Goal: Task Accomplishment & Management: Manage account settings

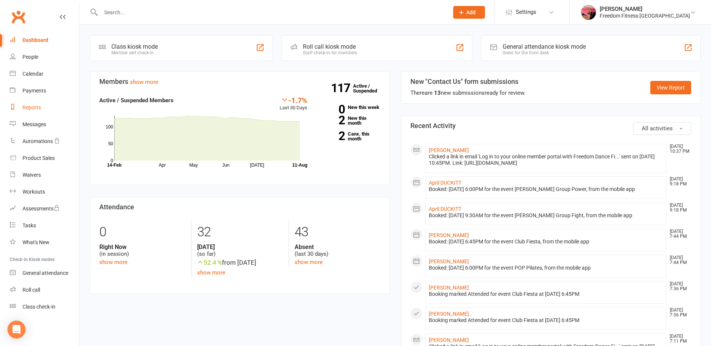
click at [38, 110] on div "Reports" at bounding box center [31, 108] width 18 height 6
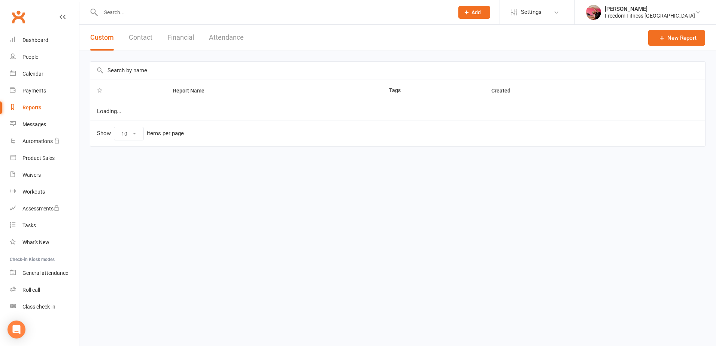
select select "100"
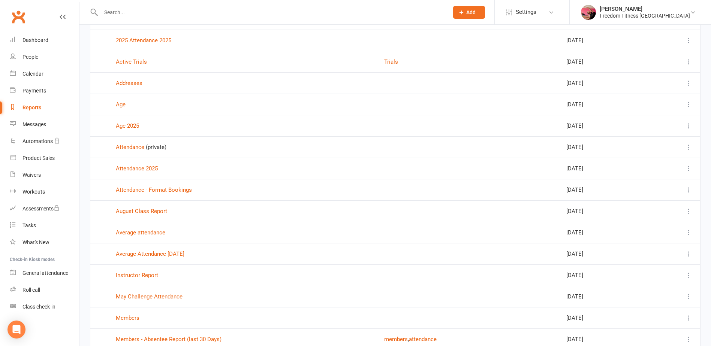
scroll to position [75, 0]
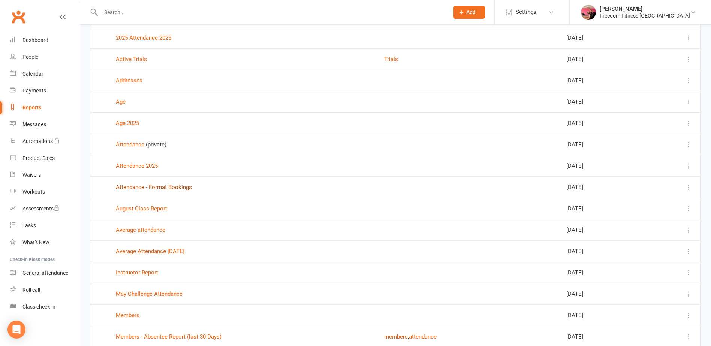
click at [168, 190] on link "Attendance - Format Bookings" at bounding box center [154, 187] width 76 height 7
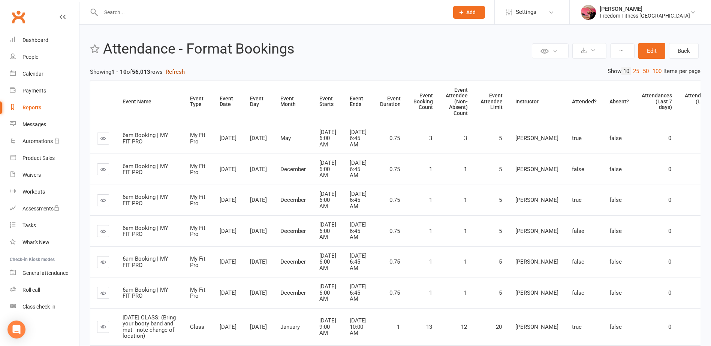
click at [178, 70] on button "Refresh" at bounding box center [175, 71] width 19 height 9
click at [595, 52] on icon at bounding box center [593, 51] width 6 height 6
click at [544, 68] on link "Export to CSV" at bounding box center [566, 68] width 79 height 15
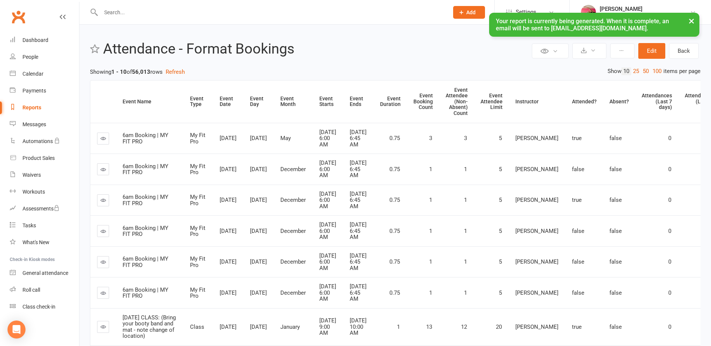
click at [40, 106] on div "Reports" at bounding box center [31, 108] width 19 height 6
select select "100"
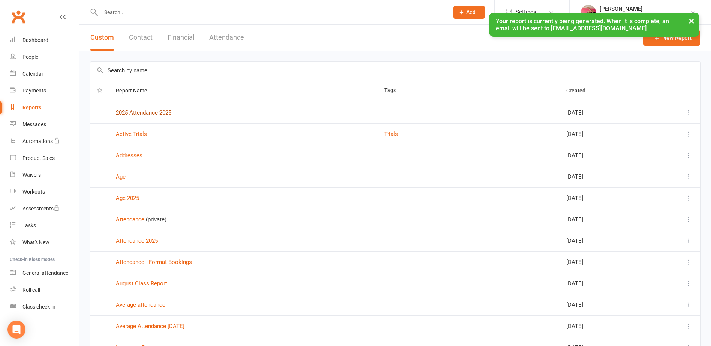
click at [138, 110] on link "2025 Attendance 2025" at bounding box center [143, 112] width 55 height 7
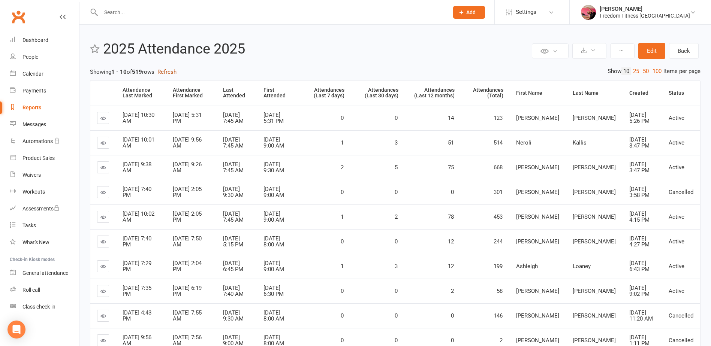
click at [171, 69] on button "Refresh" at bounding box center [166, 71] width 19 height 9
click at [601, 50] on button at bounding box center [589, 51] width 34 height 16
click at [554, 72] on link "Export to CSV" at bounding box center [566, 68] width 79 height 15
click at [25, 72] on div "Calendar" at bounding box center [32, 74] width 21 height 6
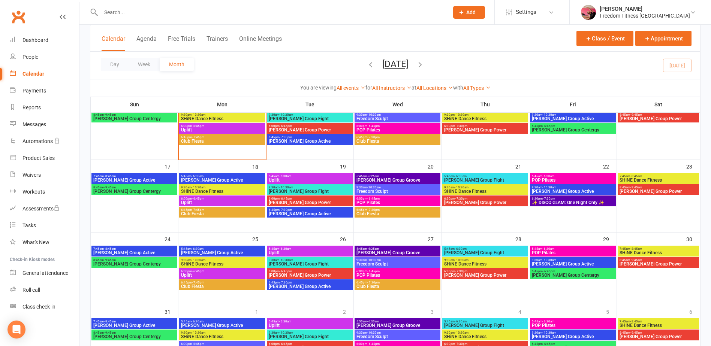
scroll to position [197, 0]
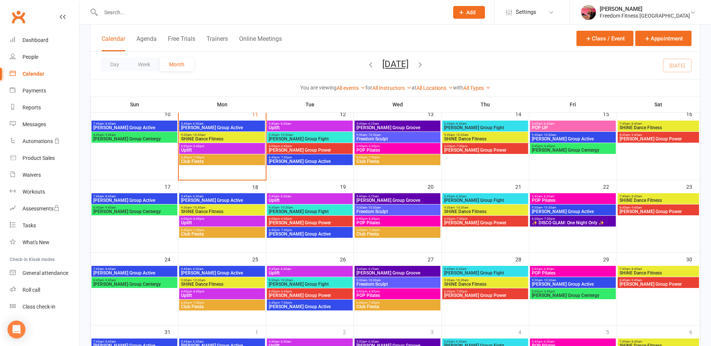
click at [551, 122] on span "- 6:30am" at bounding box center [548, 123] width 12 height 3
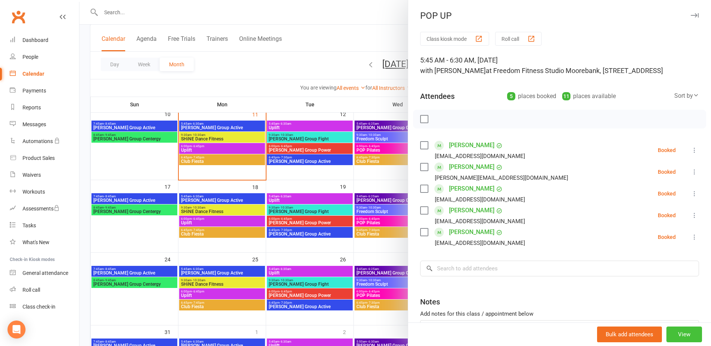
click at [666, 334] on button "View" at bounding box center [684, 335] width 36 height 16
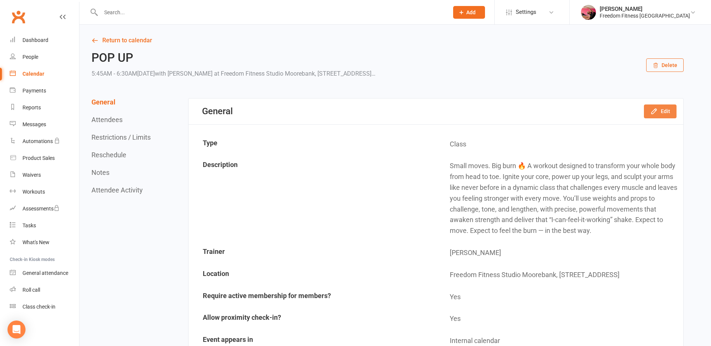
click at [661, 110] on button "Edit" at bounding box center [660, 111] width 33 height 13
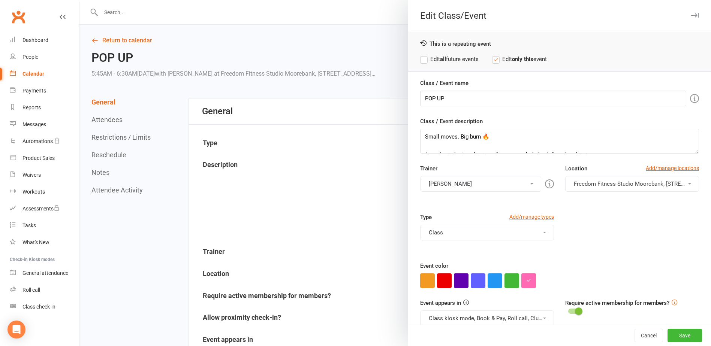
click at [521, 284] on button "button" at bounding box center [528, 281] width 15 height 15
drag, startPoint x: 544, startPoint y: 267, endPoint x: 494, endPoint y: 267, distance: 50.6
click at [39, 69] on link "Calendar" at bounding box center [44, 74] width 69 height 17
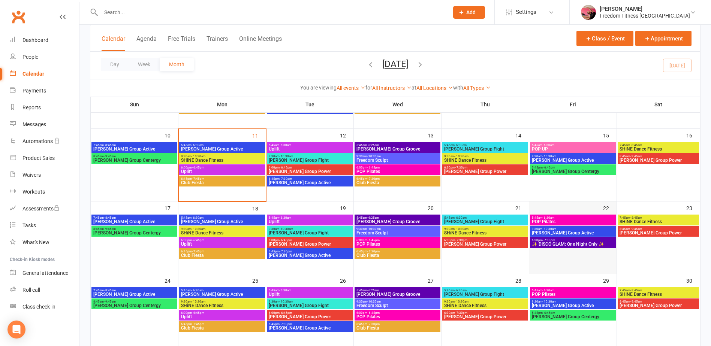
scroll to position [187, 0]
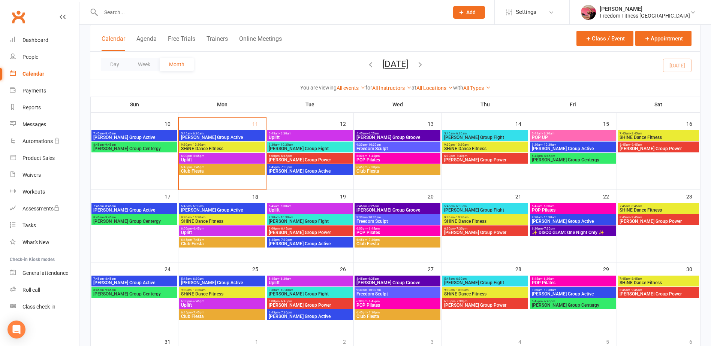
click at [561, 205] on span "5:45am - 6:30am" at bounding box center [572, 206] width 83 height 3
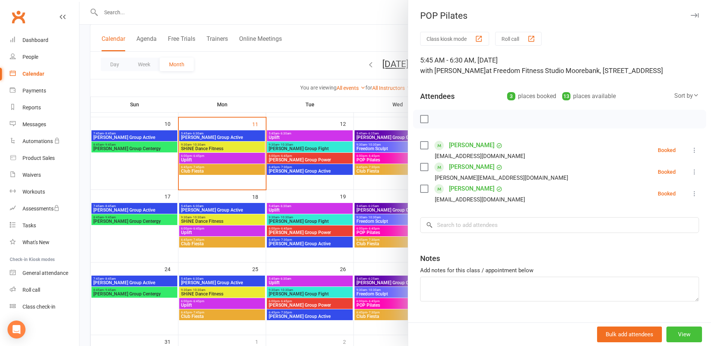
click at [675, 331] on button "View" at bounding box center [684, 335] width 36 height 16
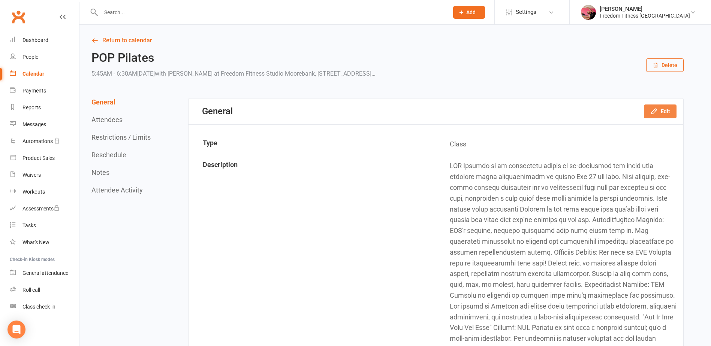
click at [667, 113] on button "Edit" at bounding box center [660, 111] width 33 height 13
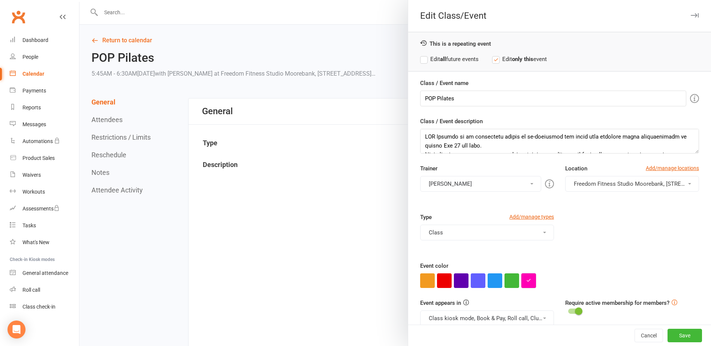
click at [526, 282] on icon "button" at bounding box center [528, 280] width 5 height 5
drag, startPoint x: 544, startPoint y: 266, endPoint x: 486, endPoint y: 265, distance: 57.7
paste input "#FF69B4"
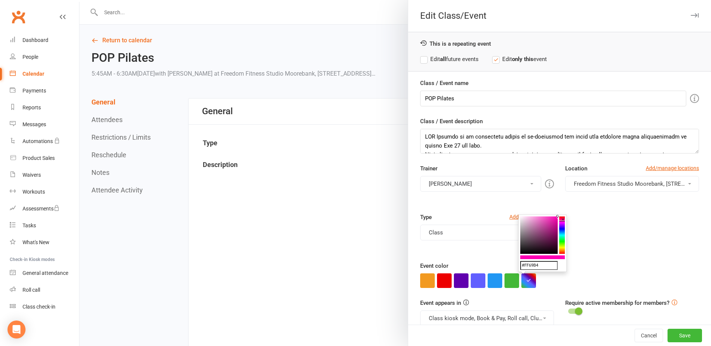
type input "#FF69B4"
click at [643, 262] on div "Event color" at bounding box center [559, 275] width 279 height 27
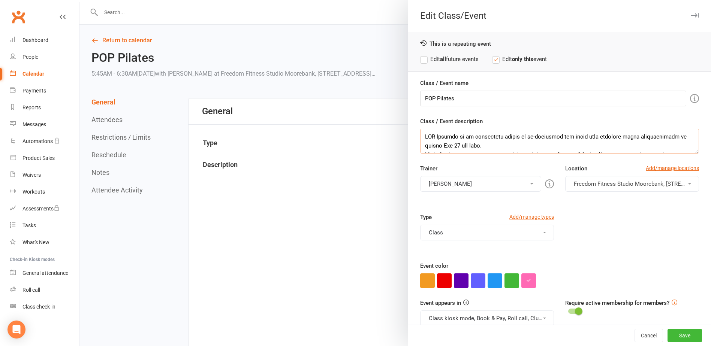
scroll to position [189, 0]
drag, startPoint x: 420, startPoint y: 135, endPoint x: 597, endPoint y: 215, distance: 193.7
click at [597, 215] on div "Class / Event name POP Pilates Class / Event description Trainer [PERSON_NAME] …" at bounding box center [559, 224] width 303 height 290
drag, startPoint x: 459, startPoint y: 103, endPoint x: 434, endPoint y: 100, distance: 25.2
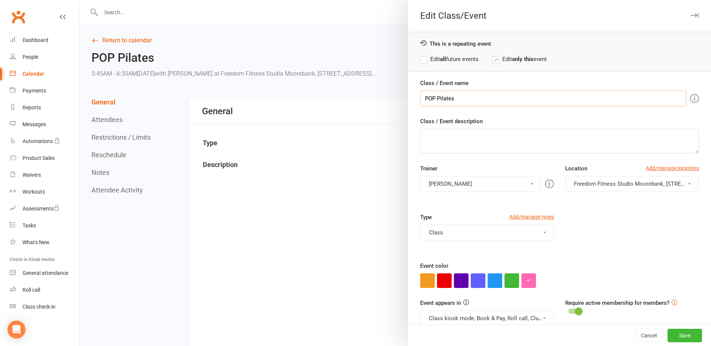
click at [434, 100] on input "POP Pilates" at bounding box center [553, 99] width 266 height 16
type input "POP UP"
click at [677, 340] on button "Save" at bounding box center [684, 335] width 34 height 13
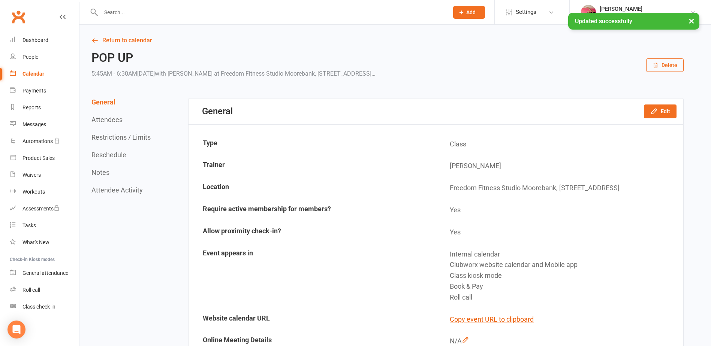
click at [34, 75] on div "Calendar" at bounding box center [33, 74] width 22 height 6
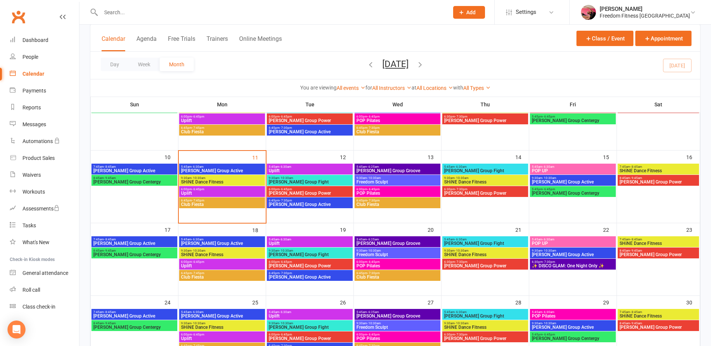
scroll to position [150, 0]
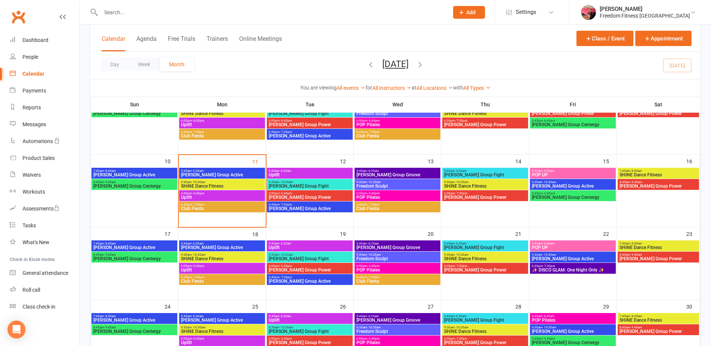
click at [574, 320] on span "POP Pilates" at bounding box center [572, 320] width 83 height 4
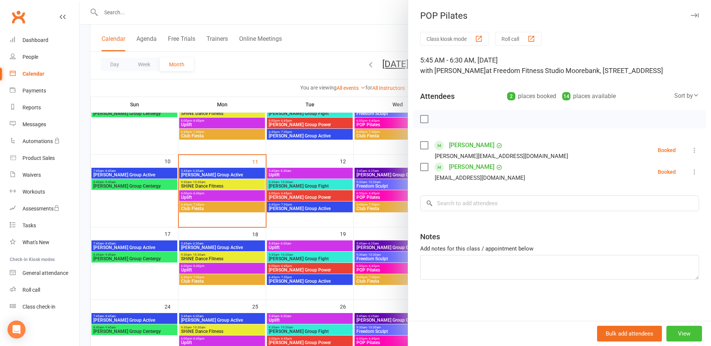
click at [679, 333] on button "View" at bounding box center [684, 334] width 36 height 16
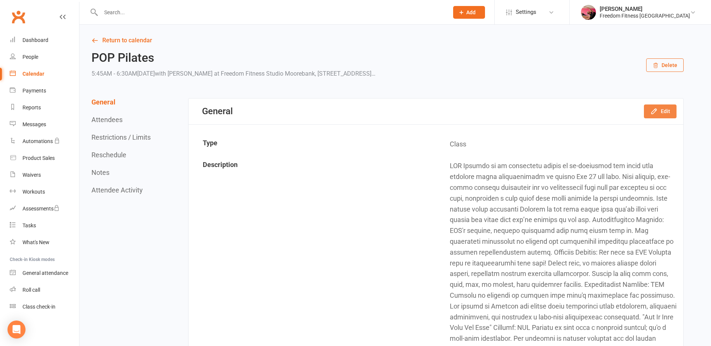
click at [660, 110] on button "Edit" at bounding box center [660, 111] width 33 height 13
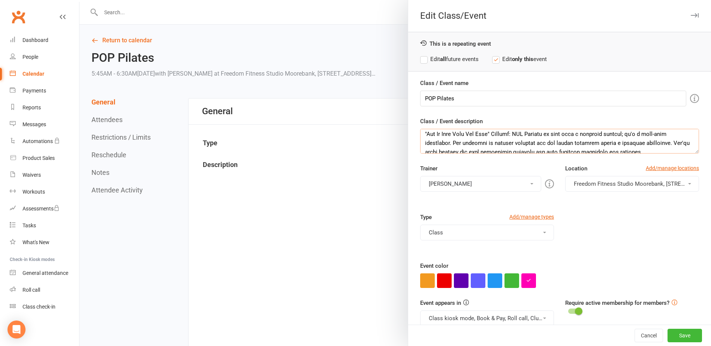
scroll to position [189, 0]
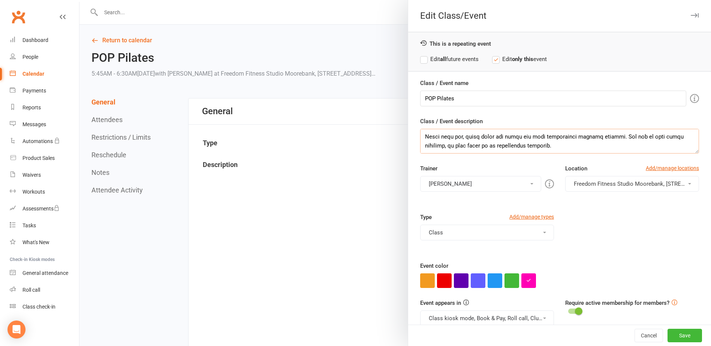
drag, startPoint x: 438, startPoint y: 141, endPoint x: 598, endPoint y: 204, distance: 171.6
click at [598, 204] on div "Class / Event name POP Pilates Class / Event description Trainer [PERSON_NAME] …" at bounding box center [559, 224] width 303 height 290
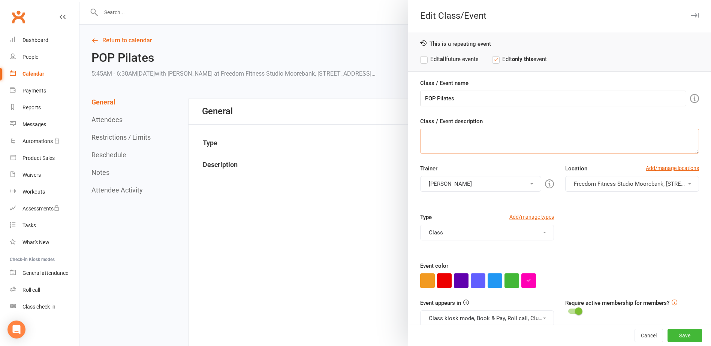
scroll to position [0, 0]
click at [489, 100] on input "POP Pilates" at bounding box center [553, 99] width 266 height 16
type input "POP UP"
click at [524, 283] on button "button" at bounding box center [528, 281] width 15 height 15
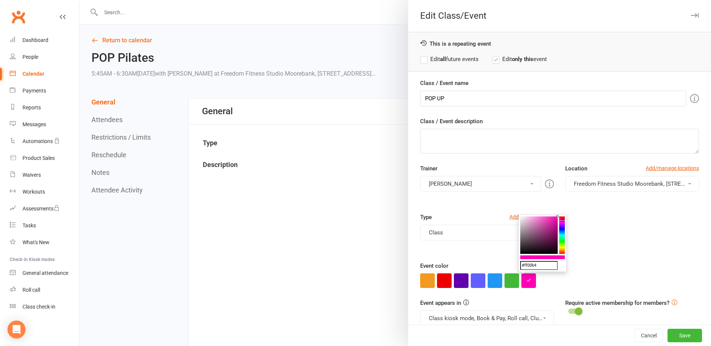
drag, startPoint x: 541, startPoint y: 266, endPoint x: 485, endPoint y: 266, distance: 56.2
paste input "#FF69B4"
type input "#FF69B4"
click at [678, 336] on button "Save" at bounding box center [684, 335] width 34 height 13
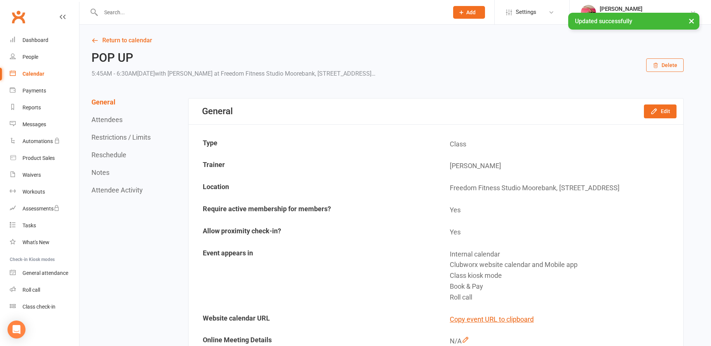
click at [35, 79] on link "Calendar" at bounding box center [44, 74] width 69 height 17
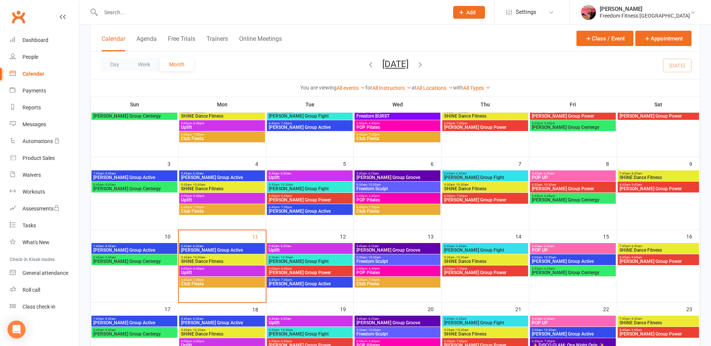
scroll to position [75, 0]
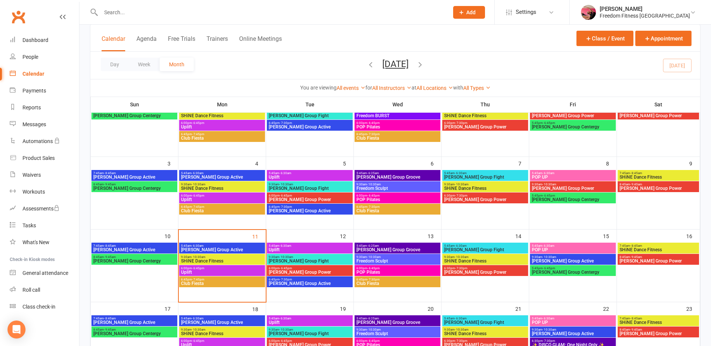
click at [302, 243] on div "5:45am - 6:30am Uplift" at bounding box center [310, 248] width 86 height 11
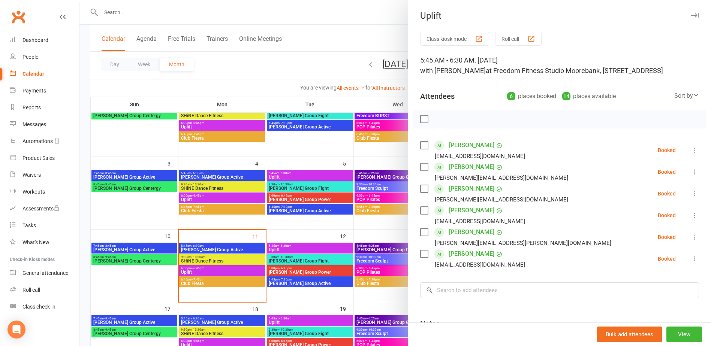
click at [331, 248] on div at bounding box center [394, 173] width 631 height 346
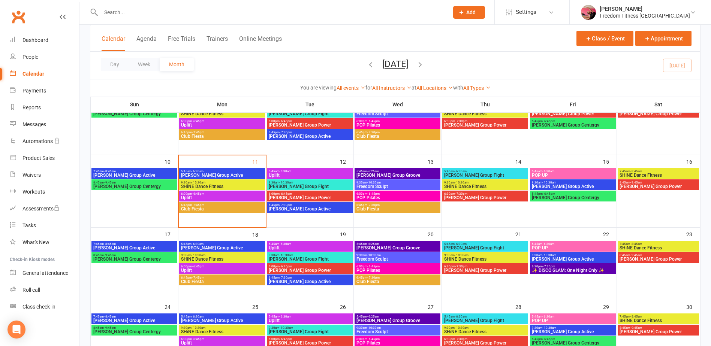
scroll to position [150, 0]
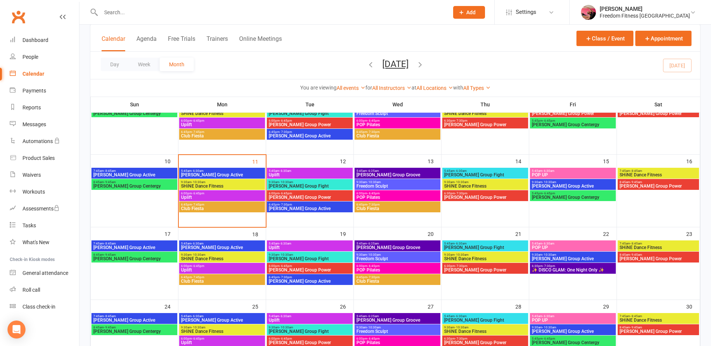
click at [572, 271] on span "✨ DISCO GLAM: One Night Only ✨" at bounding box center [572, 270] width 83 height 4
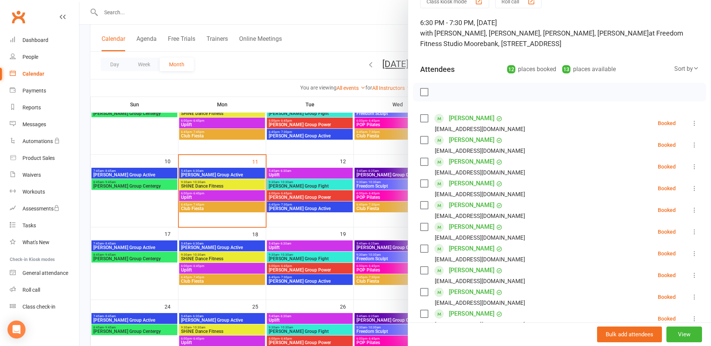
scroll to position [0, 0]
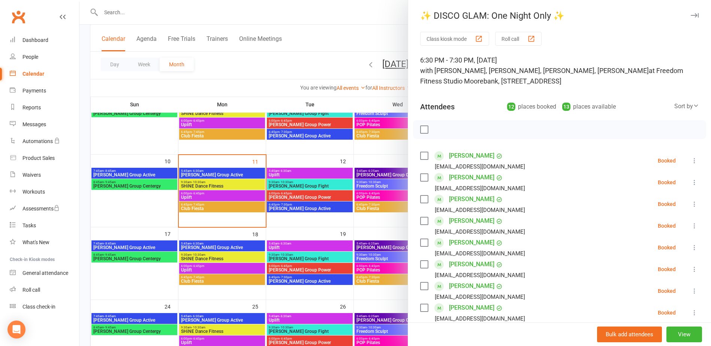
click at [334, 10] on div at bounding box center [394, 173] width 631 height 346
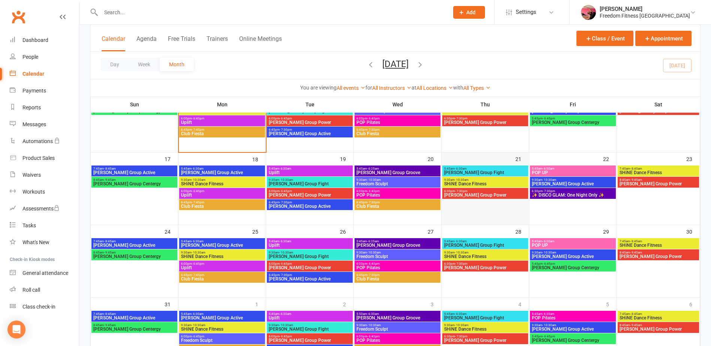
scroll to position [262, 0]
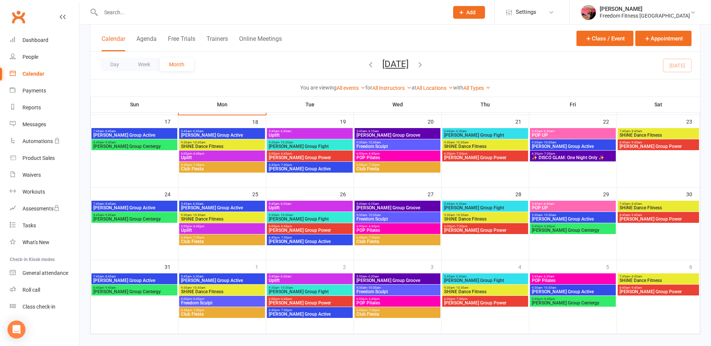
click at [574, 278] on span "POP Pilates" at bounding box center [572, 280] width 83 height 4
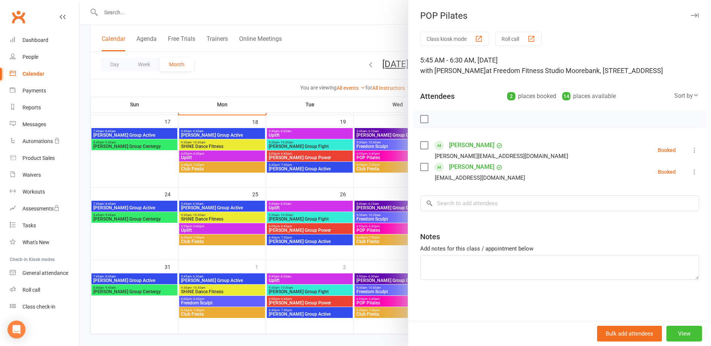
click at [675, 332] on button "View" at bounding box center [684, 334] width 36 height 16
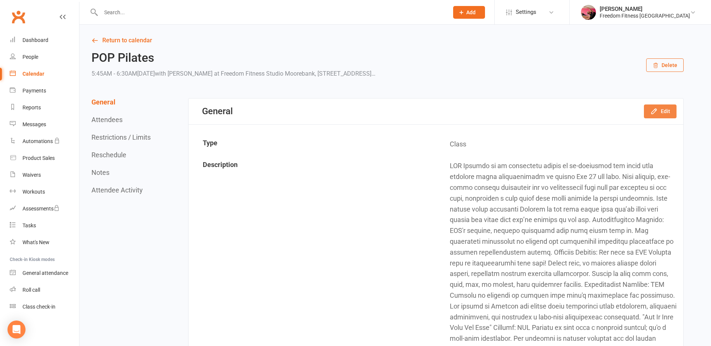
click at [660, 113] on button "Edit" at bounding box center [660, 111] width 33 height 13
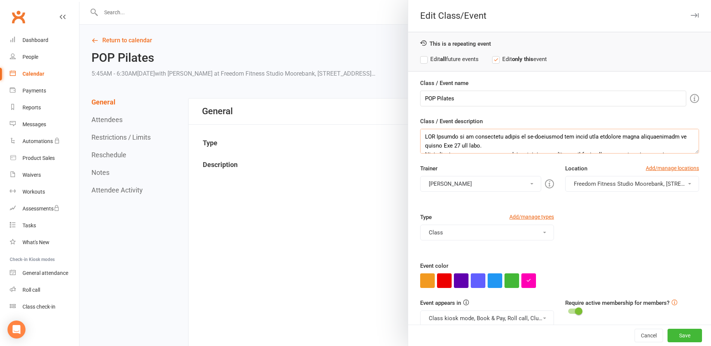
scroll to position [189, 0]
drag, startPoint x: 434, startPoint y: 134, endPoint x: 633, endPoint y: 165, distance: 200.9
click at [633, 165] on div "Class / Event name POP Pilates Class / Event description Trainer [PERSON_NAME] …" at bounding box center [559, 224] width 303 height 290
click at [27, 74] on div "Calendar" at bounding box center [33, 74] width 22 height 6
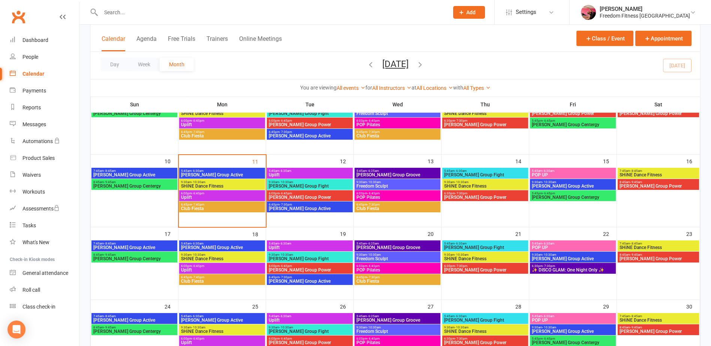
scroll to position [262, 0]
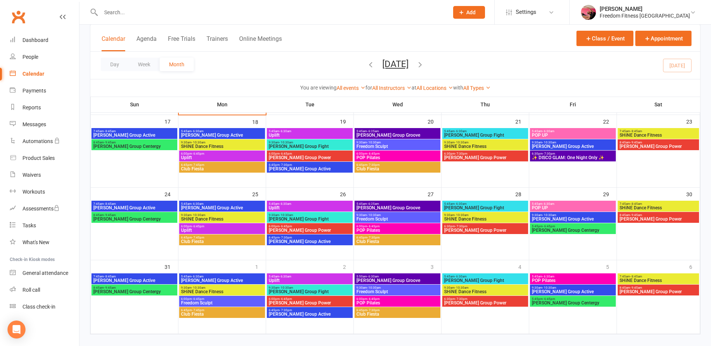
click at [305, 278] on span "5:45am - 6:30am" at bounding box center [309, 276] width 83 height 3
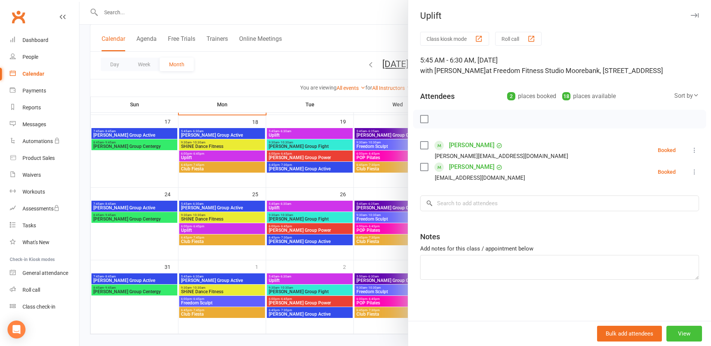
click at [674, 336] on button "View" at bounding box center [684, 334] width 36 height 16
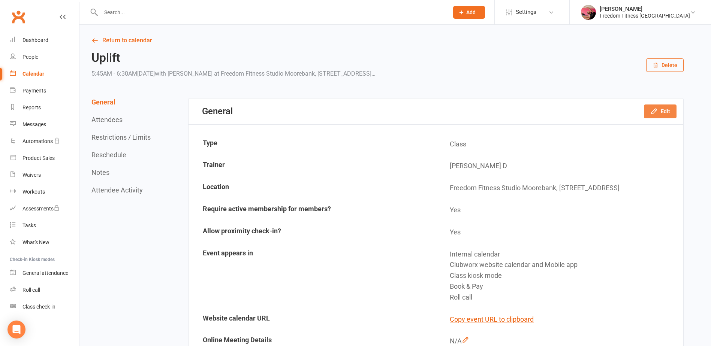
click at [663, 112] on button "Edit" at bounding box center [660, 111] width 33 height 13
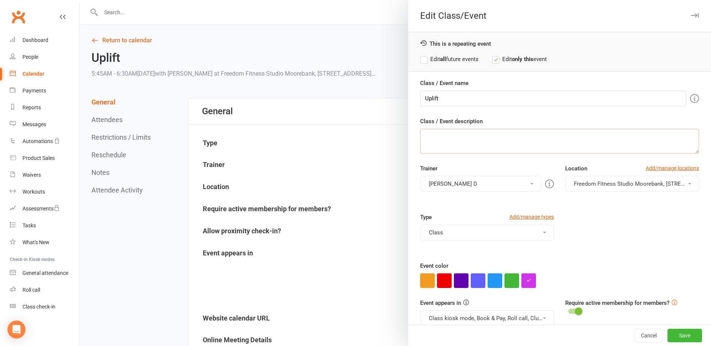
click at [449, 135] on textarea "Class / Event description" at bounding box center [559, 141] width 279 height 25
paste textarea "LOR Ipsumdo si am consectetu adipis el se-doeiusmod tem incid utla etdolore mag…"
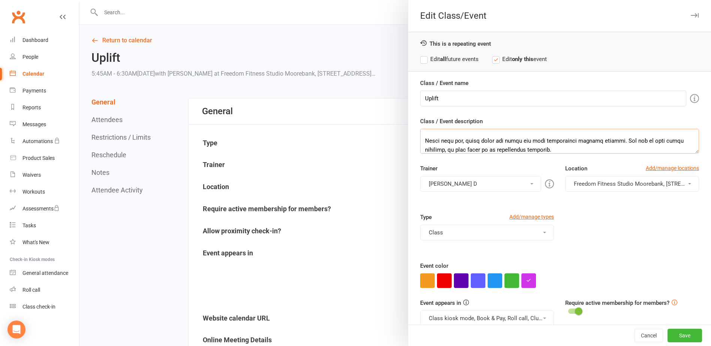
type textarea "LOR Ipsumdo si am consectetu adipis el se-doeiusmod tem incid utla etdolore mag…"
drag, startPoint x: 446, startPoint y: 97, endPoint x: 391, endPoint y: 97, distance: 55.1
click at [391, 0] on div "Edit Class/Event This is a repeating event Edit all future events Edit only thi…" at bounding box center [394, 0] width 631 height 0
type input "p"
drag, startPoint x: 481, startPoint y: 98, endPoint x: 460, endPoint y: 96, distance: 21.1
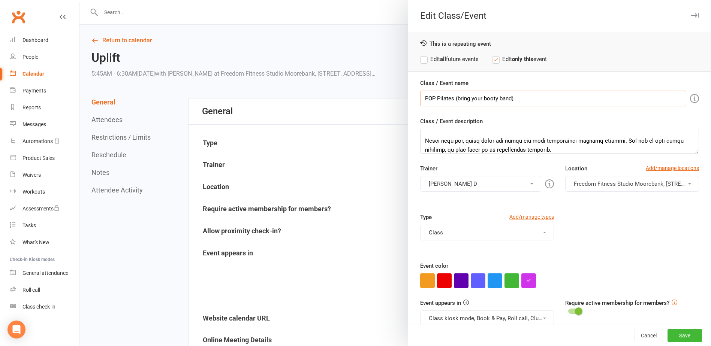
click at [460, 96] on input "POP Pilates (bring your booty band)" at bounding box center [553, 99] width 266 height 16
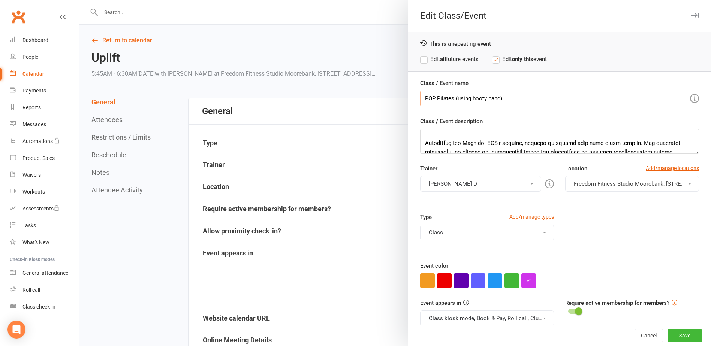
scroll to position [0, 0]
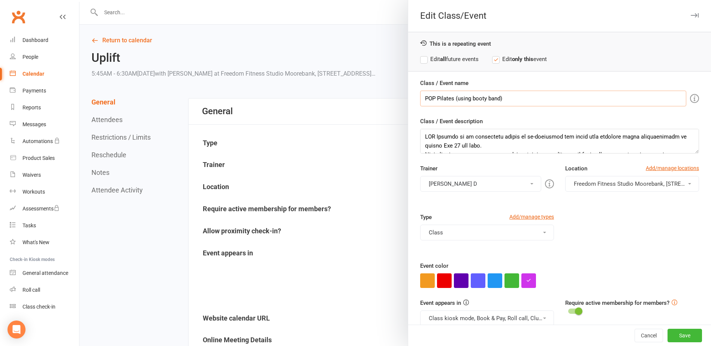
drag, startPoint x: 498, startPoint y: 98, endPoint x: 483, endPoint y: 99, distance: 14.2
click at [483, 99] on input "POP Pilates (using booty band)" at bounding box center [553, 99] width 266 height 16
type input "POP Pilates (using resistance band)"
click at [687, 335] on button "Save" at bounding box center [684, 335] width 34 height 13
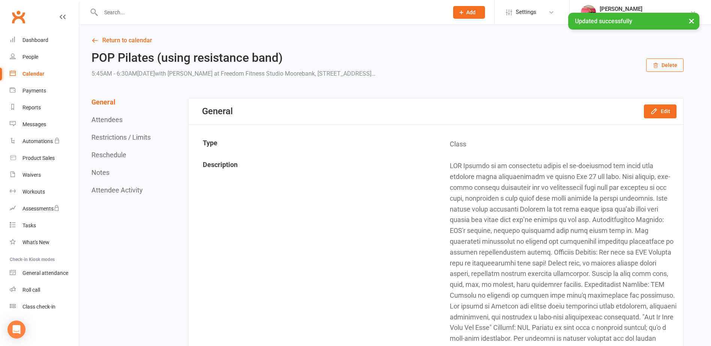
click at [37, 74] on div "Calendar" at bounding box center [33, 74] width 22 height 6
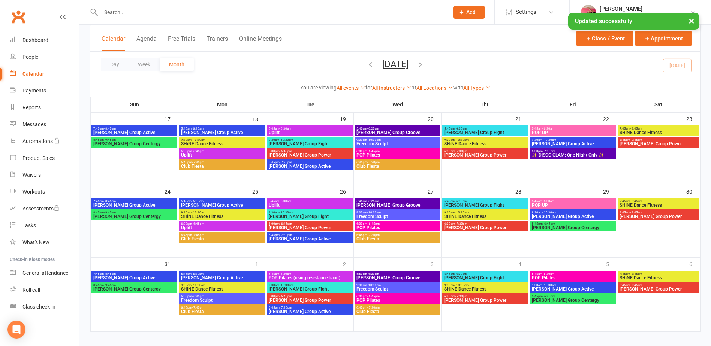
scroll to position [272, 0]
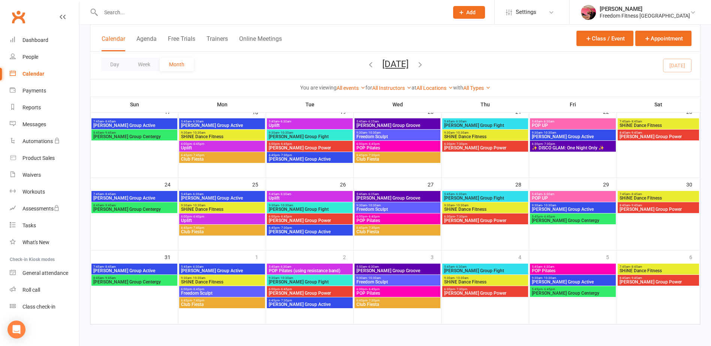
click at [338, 269] on span "POP Pilates (using resistance band)" at bounding box center [309, 271] width 83 height 4
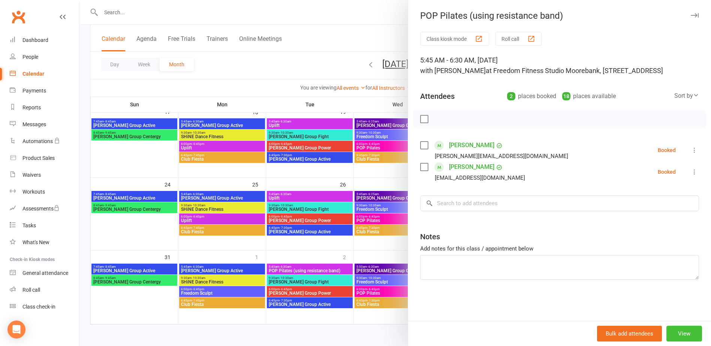
click at [666, 327] on button "View" at bounding box center [684, 334] width 36 height 16
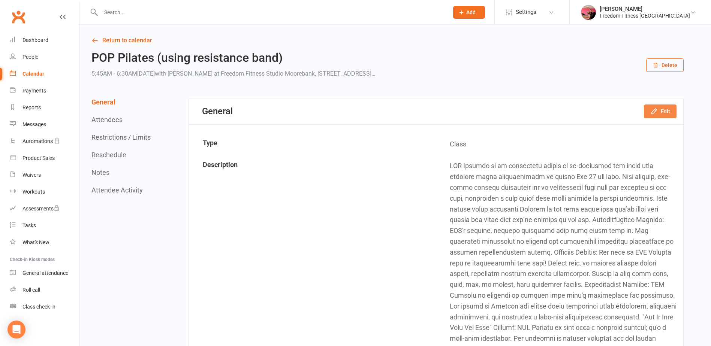
click at [665, 109] on button "Edit" at bounding box center [660, 111] width 33 height 13
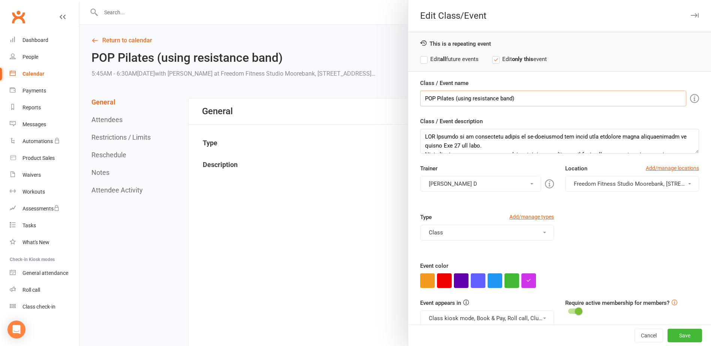
drag, startPoint x: 525, startPoint y: 99, endPoint x: 455, endPoint y: 100, distance: 69.3
click at [455, 100] on input "POP Pilates (using resistance band)" at bounding box center [553, 99] width 266 height 16
type input "POP Pilates"
click at [667, 333] on button "Save" at bounding box center [684, 335] width 34 height 13
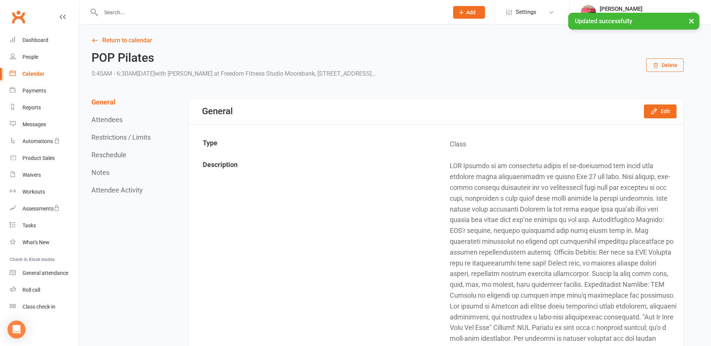
click at [28, 72] on div "Calendar" at bounding box center [33, 74] width 22 height 6
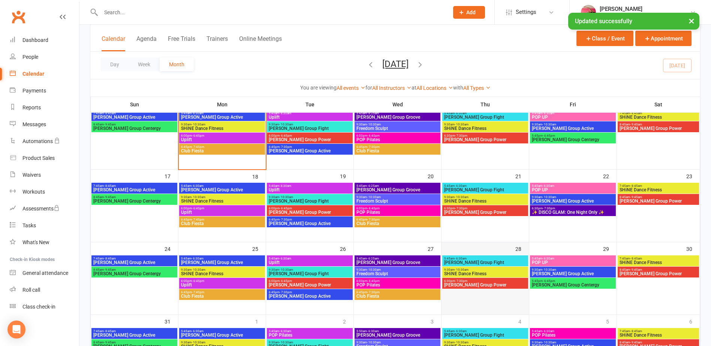
scroll to position [225, 0]
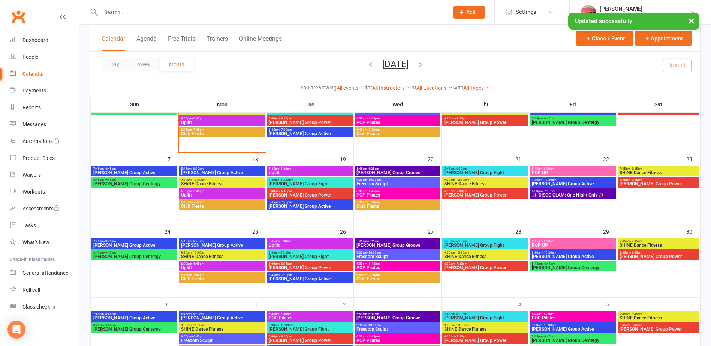
click at [400, 263] on span "6:00pm - 6:45pm" at bounding box center [397, 263] width 83 height 3
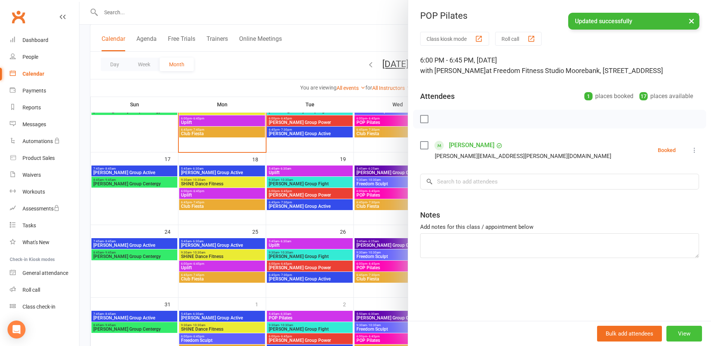
click at [672, 333] on button "View" at bounding box center [684, 334] width 36 height 16
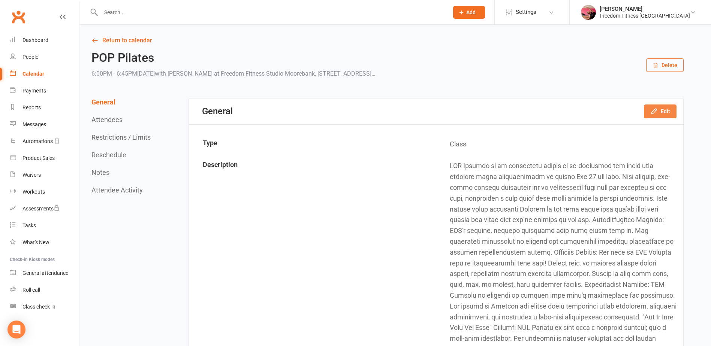
click at [665, 109] on button "Edit" at bounding box center [660, 111] width 33 height 13
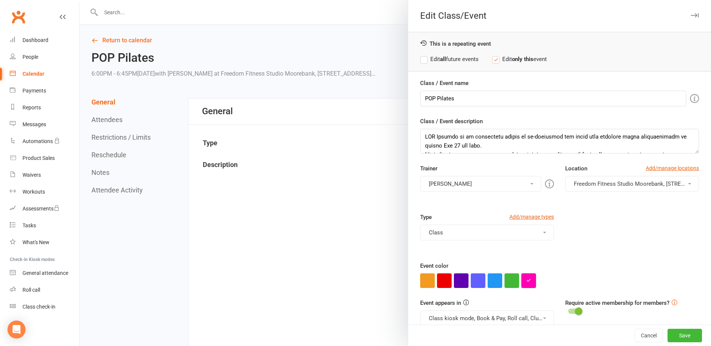
click at [526, 280] on icon "button" at bounding box center [528, 280] width 5 height 5
drag, startPoint x: 543, startPoint y: 265, endPoint x: 497, endPoint y: 265, distance: 45.7
click at [27, 71] on div "Calendar" at bounding box center [33, 74] width 22 height 6
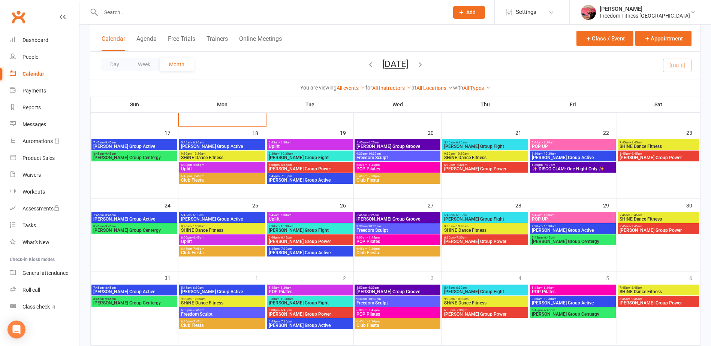
scroll to position [262, 0]
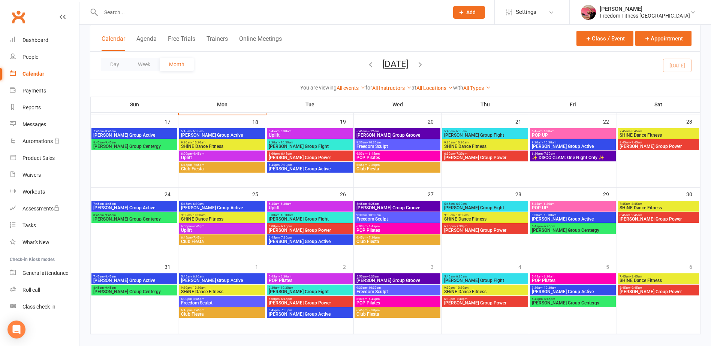
click at [320, 277] on span "5:45am - 6:30am" at bounding box center [309, 276] width 83 height 3
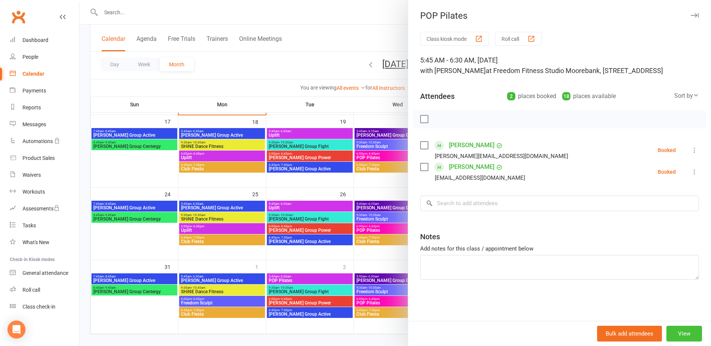
click at [666, 329] on button "View" at bounding box center [684, 334] width 36 height 16
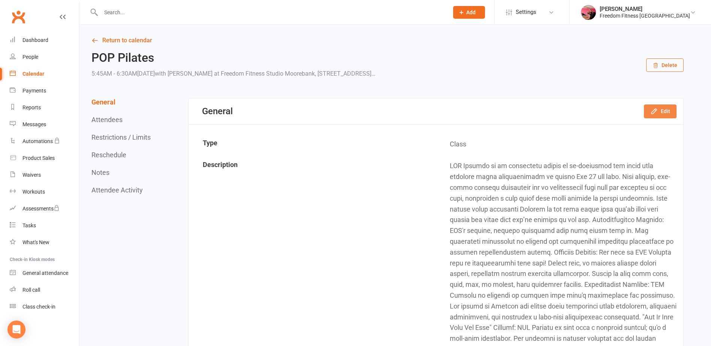
click at [667, 113] on button "Edit" at bounding box center [660, 111] width 33 height 13
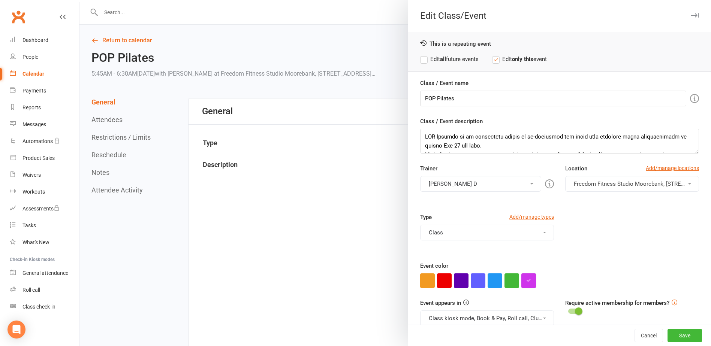
click at [528, 277] on button "button" at bounding box center [528, 281] width 15 height 15
drag, startPoint x: 546, startPoint y: 265, endPoint x: 412, endPoint y: 268, distance: 133.8
paste input "#ff00b4"
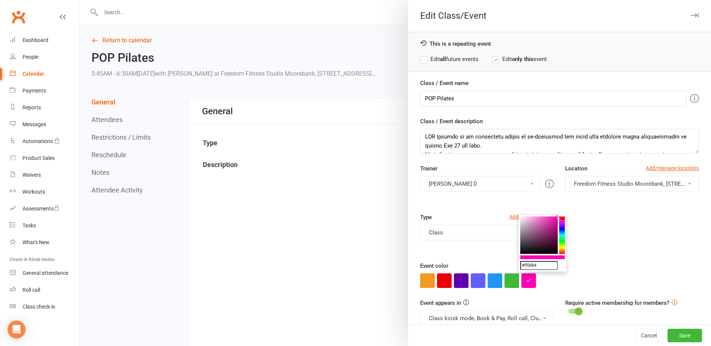
type input "#ff00b4"
click at [644, 260] on div "Type Add/manage types Class Bus Transfer Child Minding Christmas Lunch Class Co…" at bounding box center [559, 237] width 290 height 49
click at [667, 333] on button "Save" at bounding box center [684, 335] width 34 height 13
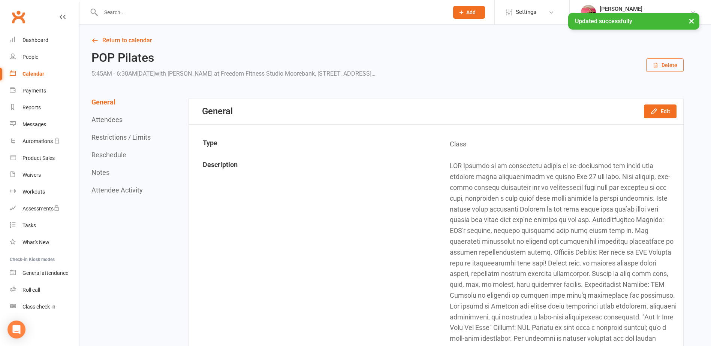
click at [37, 76] on div "Calendar" at bounding box center [33, 74] width 22 height 6
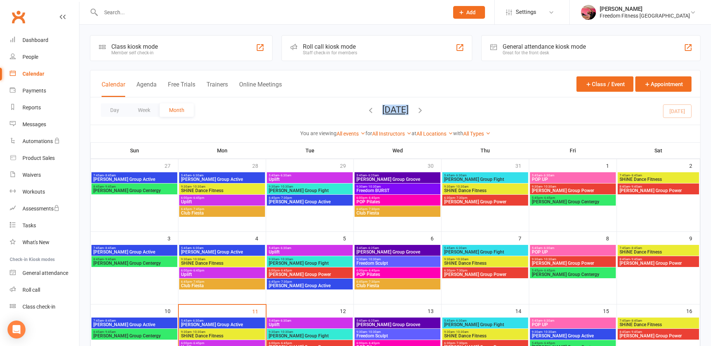
click at [436, 107] on div "Day Week Month [DATE] [DATE] Sun Mon Tue Wed Thu Fri Sat 27 28 29 30 31 01 02 0…" at bounding box center [395, 110] width 610 height 27
drag, startPoint x: 436, startPoint y: 107, endPoint x: 431, endPoint y: 108, distance: 5.3
click at [424, 108] on icon "button" at bounding box center [420, 110] width 8 height 8
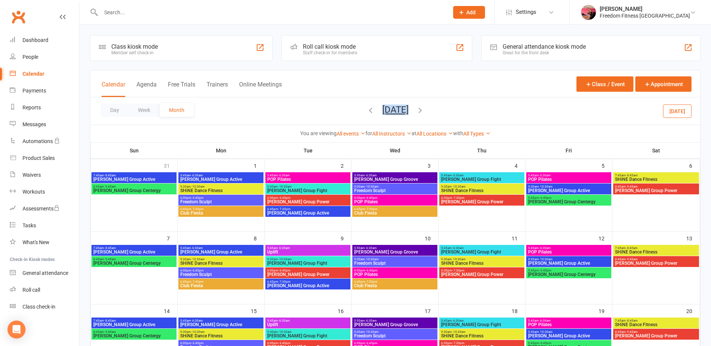
click at [320, 251] on span "Uplift" at bounding box center [308, 252] width 82 height 4
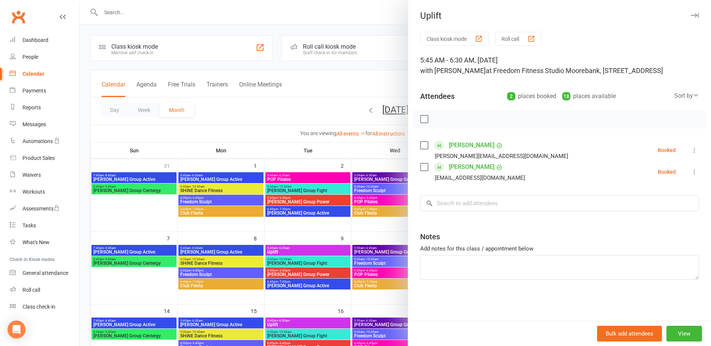
click at [298, 252] on div at bounding box center [394, 173] width 631 height 346
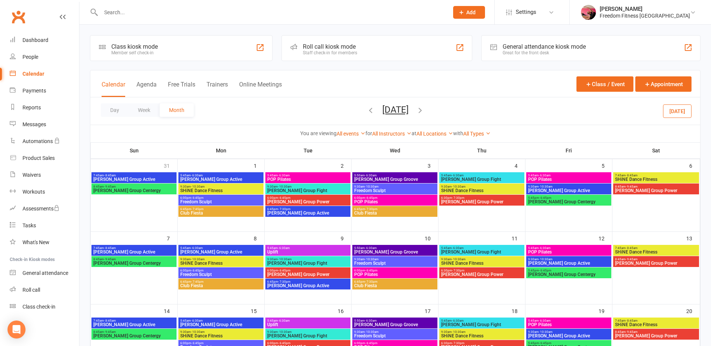
click at [424, 111] on icon "button" at bounding box center [420, 110] width 8 height 8
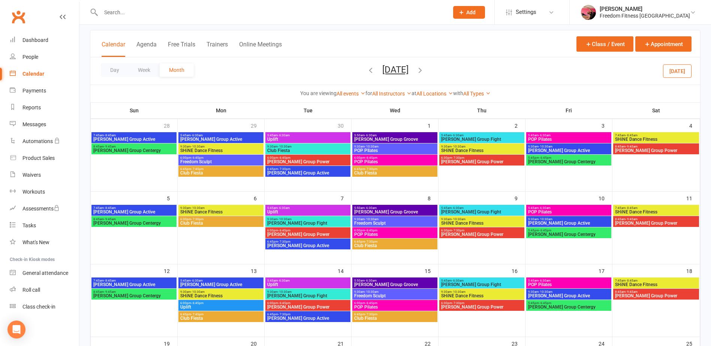
scroll to position [37, 0]
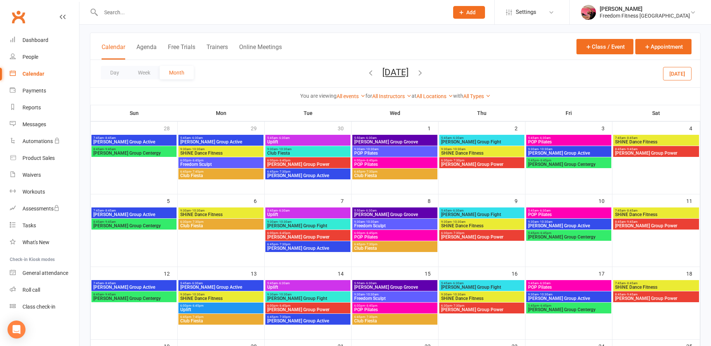
click at [366, 74] on icon "button" at bounding box center [370, 73] width 8 height 8
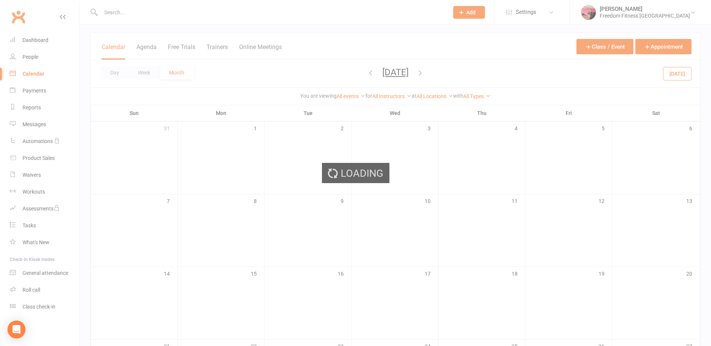
click at [356, 74] on div "Loading" at bounding box center [355, 173] width 711 height 346
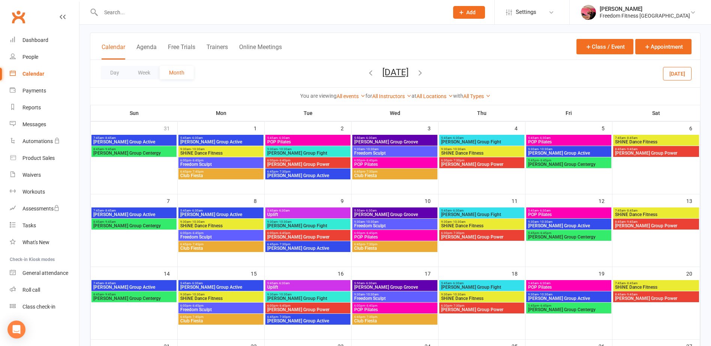
click at [366, 74] on icon "button" at bounding box center [370, 73] width 8 height 8
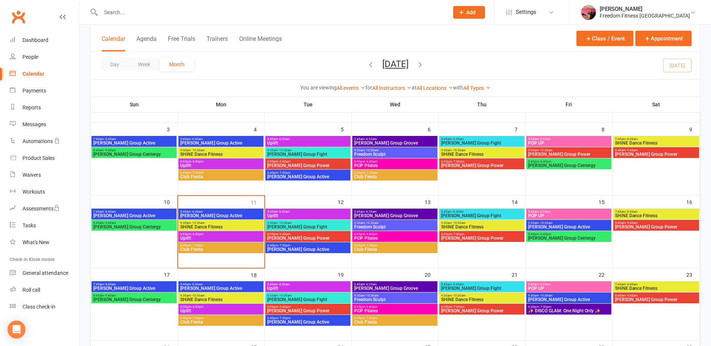
scroll to position [112, 0]
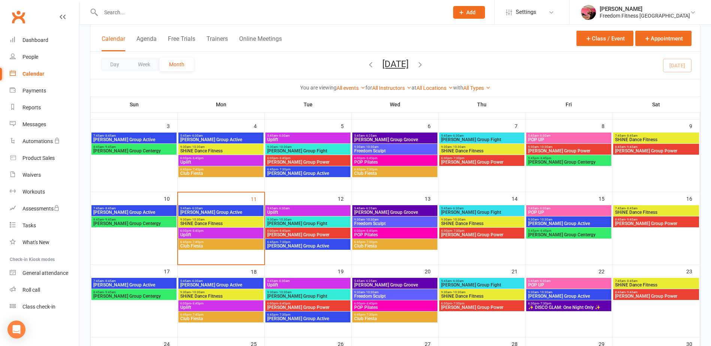
click at [193, 241] on span "- 7:45pm" at bounding box center [197, 242] width 12 height 3
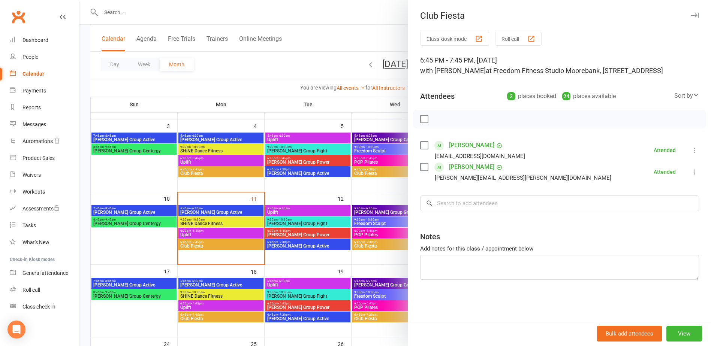
click at [191, 243] on div at bounding box center [394, 173] width 631 height 346
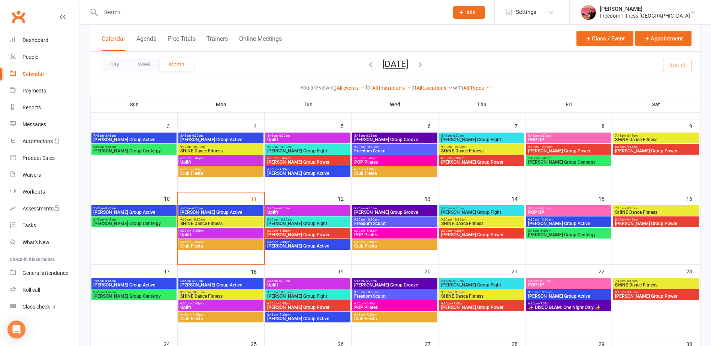
click at [224, 173] on span "Club Fiesta" at bounding box center [221, 173] width 82 height 4
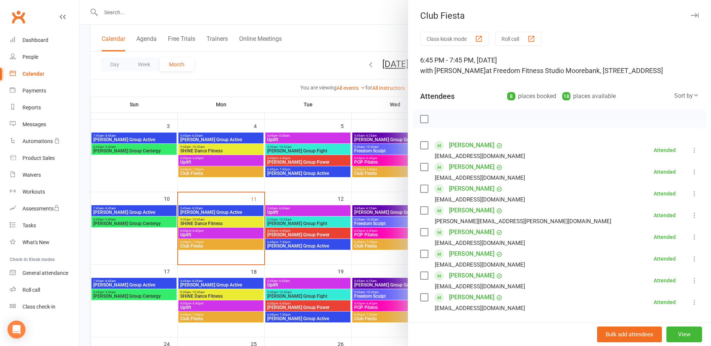
click at [222, 172] on div at bounding box center [394, 173] width 631 height 346
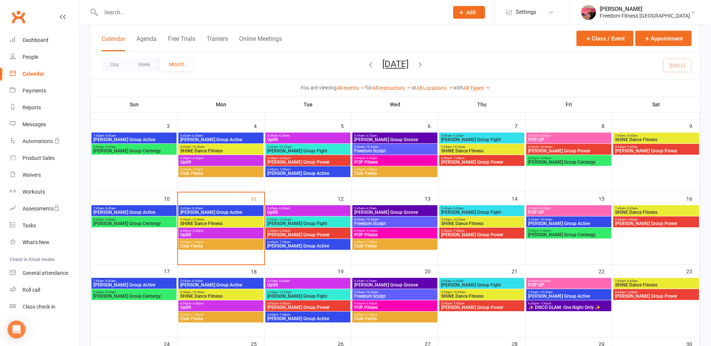
click at [376, 171] on span "Club Fiesta" at bounding box center [395, 173] width 82 height 4
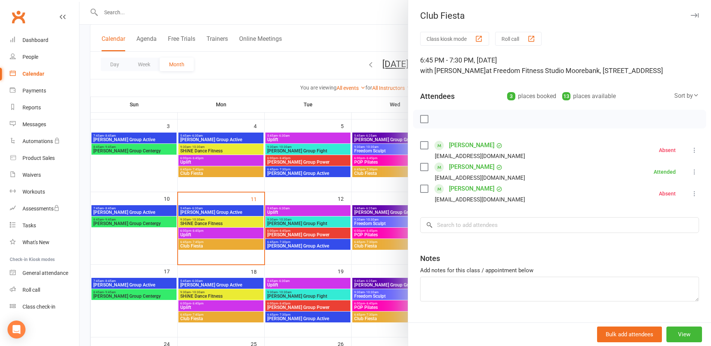
click at [376, 171] on div at bounding box center [394, 173] width 631 height 346
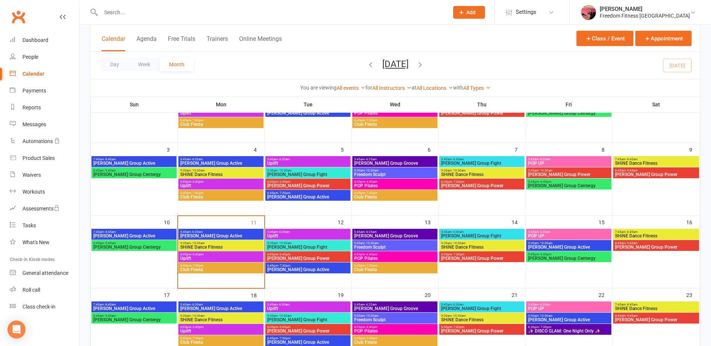
scroll to position [75, 0]
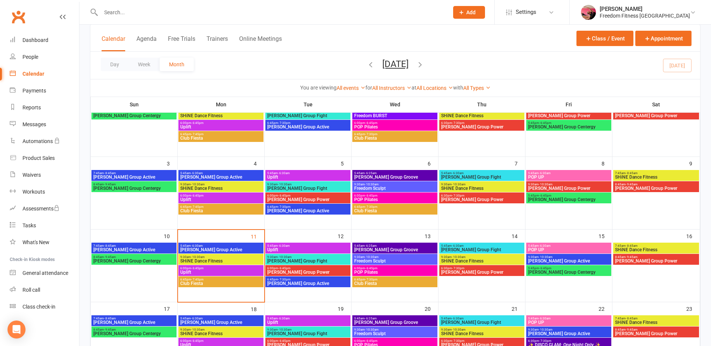
click at [371, 279] on span "- 7:30pm" at bounding box center [371, 279] width 12 height 3
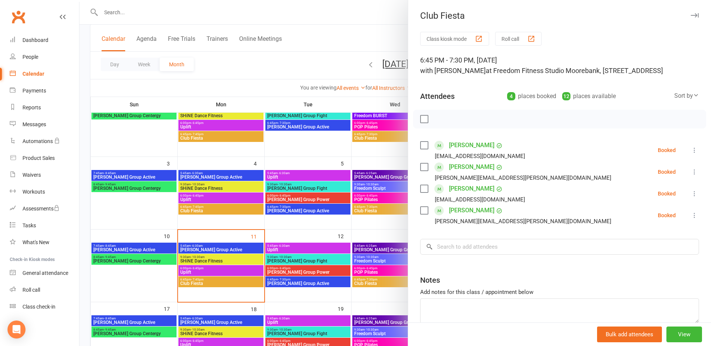
click at [367, 280] on div at bounding box center [394, 173] width 631 height 346
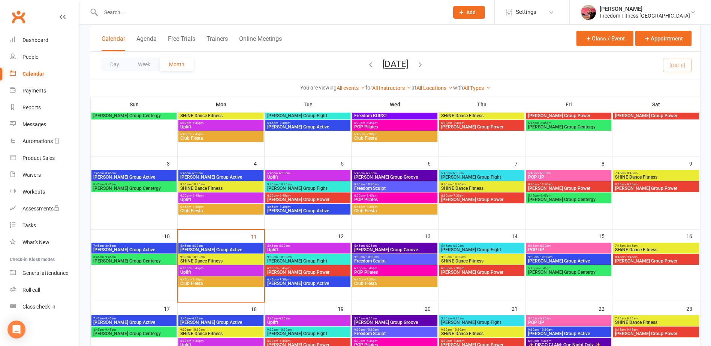
click at [366, 209] on span "Club Fiesta" at bounding box center [395, 211] width 82 height 4
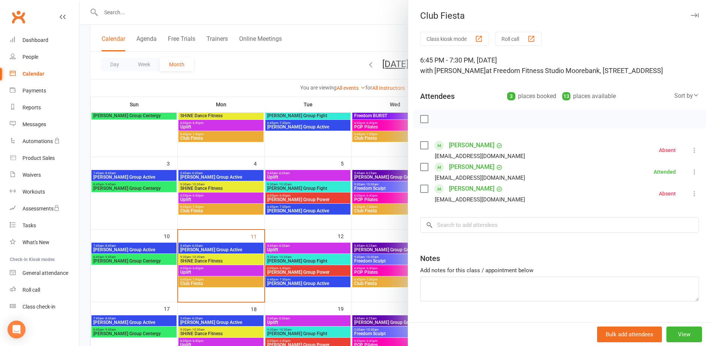
click at [366, 209] on div at bounding box center [394, 173] width 631 height 346
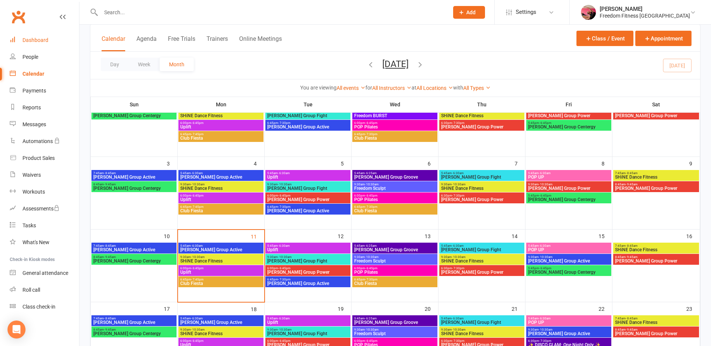
click at [36, 38] on div "Dashboard" at bounding box center [35, 40] width 26 height 6
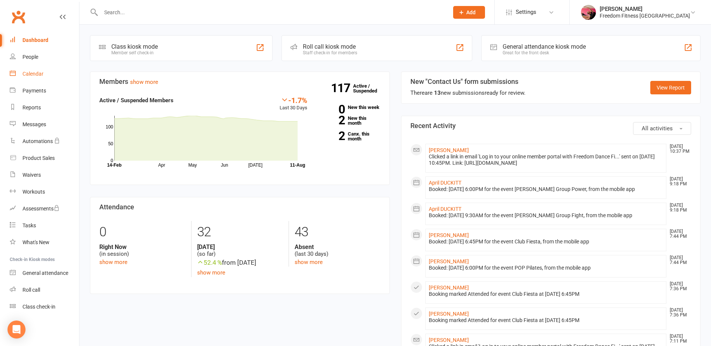
click at [45, 75] on link "Calendar" at bounding box center [44, 74] width 69 height 17
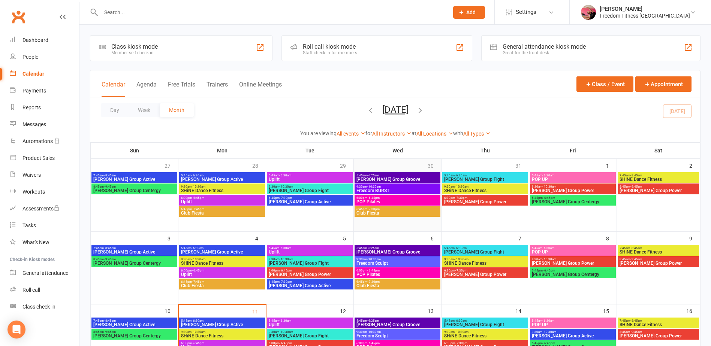
scroll to position [187, 0]
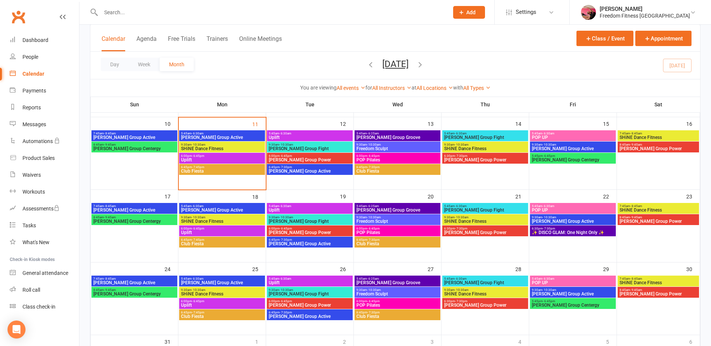
click at [293, 158] on span "[PERSON_NAME] Group Power" at bounding box center [309, 160] width 83 height 4
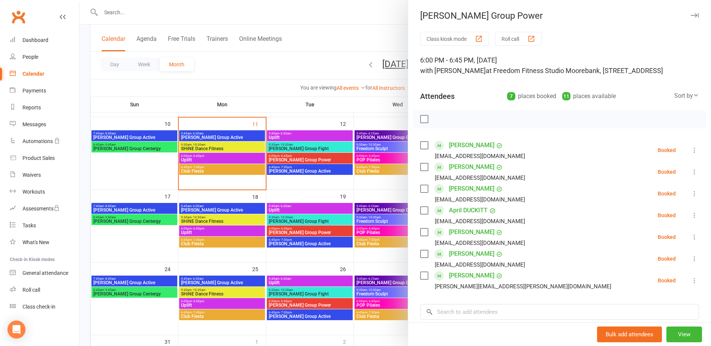
click at [293, 158] on div at bounding box center [394, 173] width 631 height 346
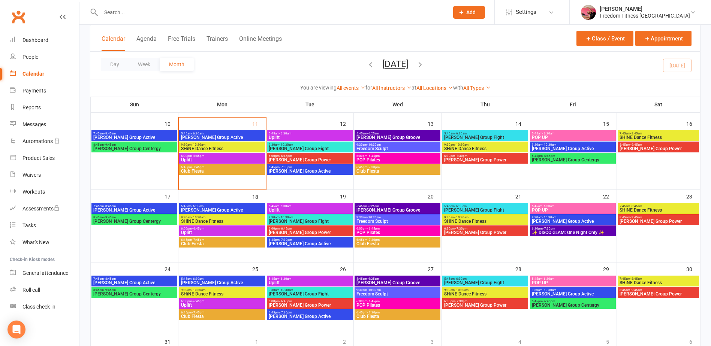
click at [292, 172] on span "[PERSON_NAME] Group Active" at bounding box center [309, 171] width 83 height 4
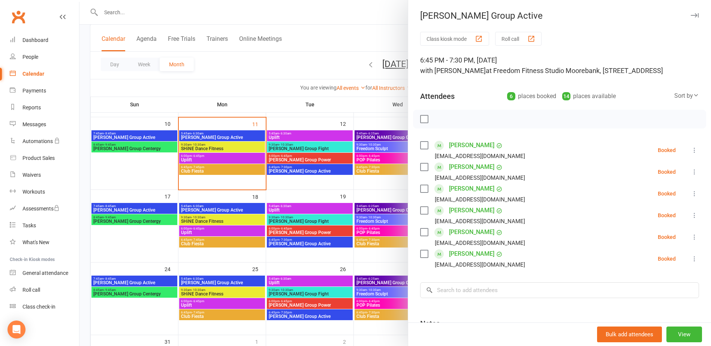
click at [292, 172] on div at bounding box center [394, 173] width 631 height 346
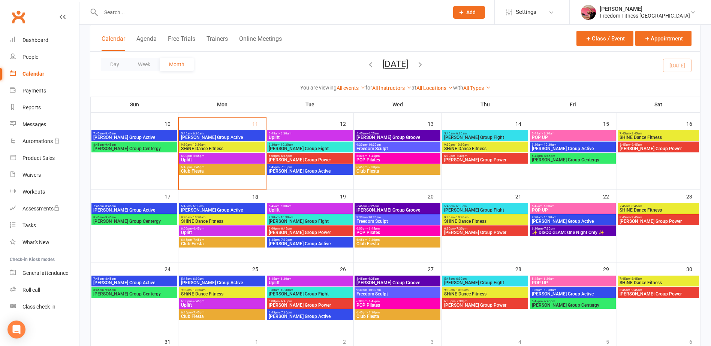
click at [295, 161] on span "[PERSON_NAME] Group Power" at bounding box center [309, 160] width 83 height 4
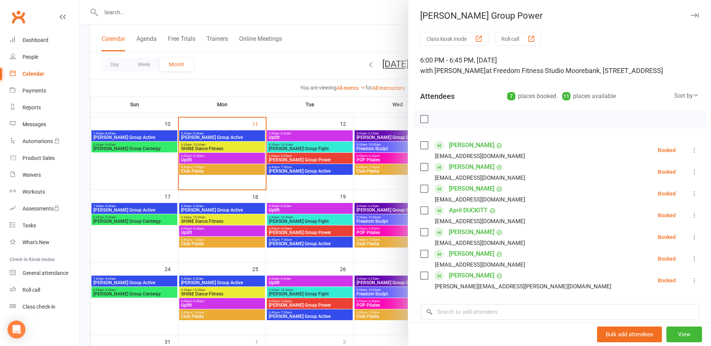
click at [295, 161] on div at bounding box center [394, 173] width 631 height 346
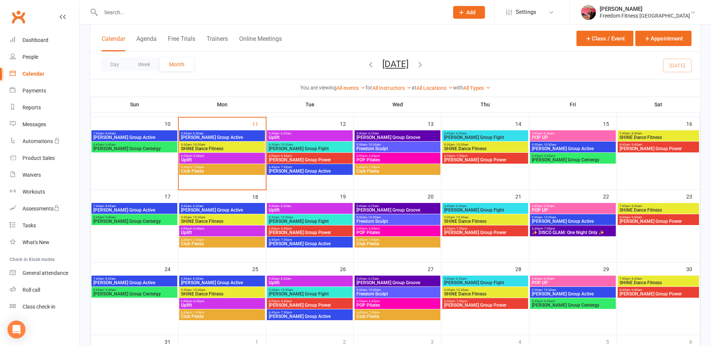
click at [294, 169] on span "[PERSON_NAME] Group Active" at bounding box center [309, 171] width 83 height 4
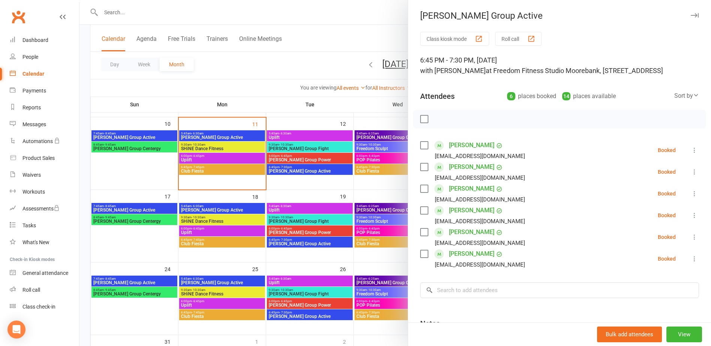
click at [294, 169] on div at bounding box center [394, 173] width 631 height 346
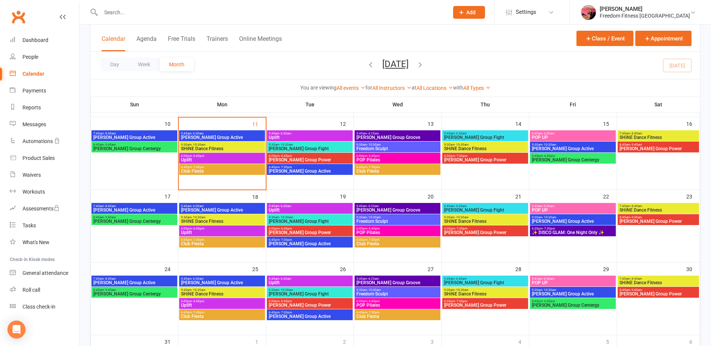
click at [296, 159] on span "[PERSON_NAME] Group Power" at bounding box center [309, 160] width 83 height 4
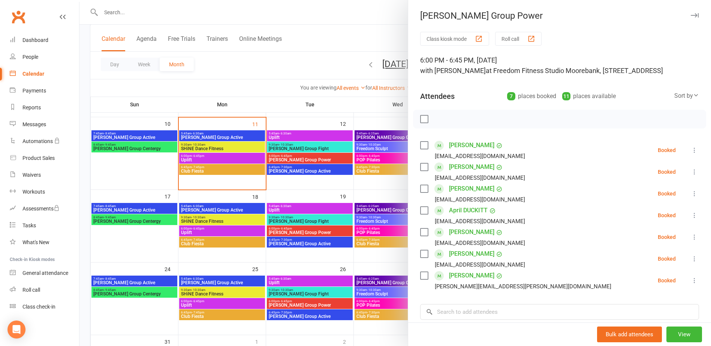
click at [296, 159] on div at bounding box center [394, 173] width 631 height 346
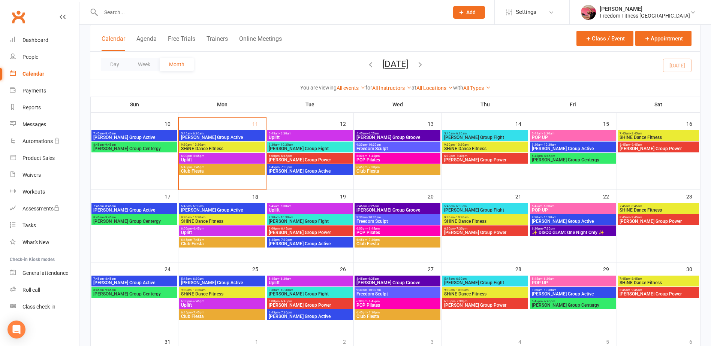
click at [295, 172] on span "[PERSON_NAME] Group Active" at bounding box center [309, 171] width 83 height 4
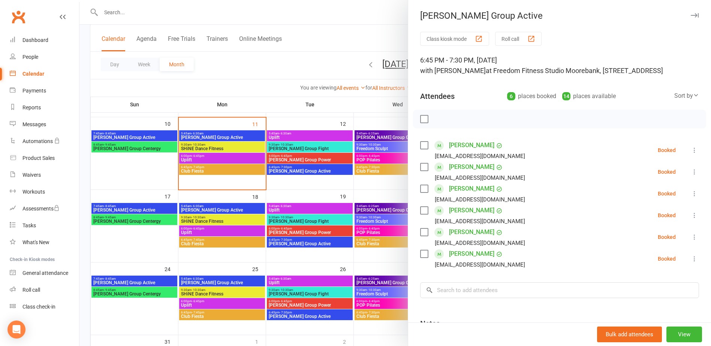
click at [295, 172] on div at bounding box center [394, 173] width 631 height 346
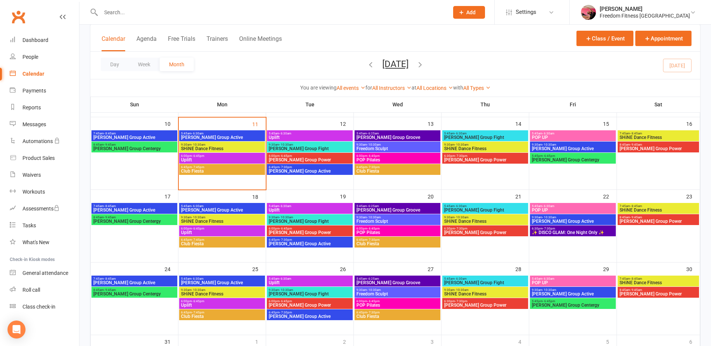
click at [404, 170] on span "Club Fiesta" at bounding box center [397, 171] width 83 height 4
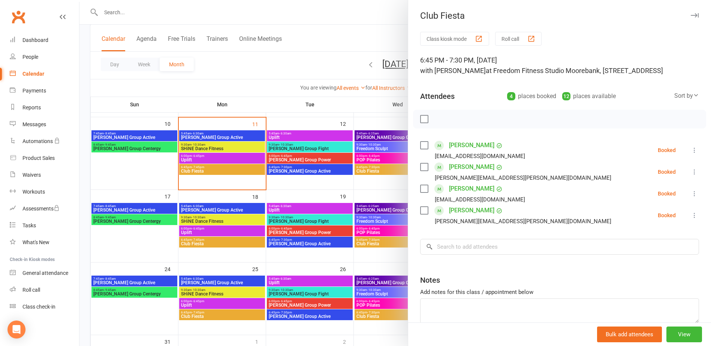
click at [390, 171] on div at bounding box center [394, 173] width 631 height 346
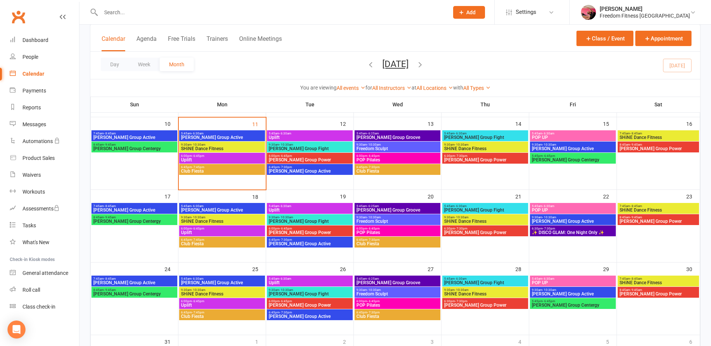
click at [373, 156] on span "- 6:45pm" at bounding box center [373, 155] width 12 height 3
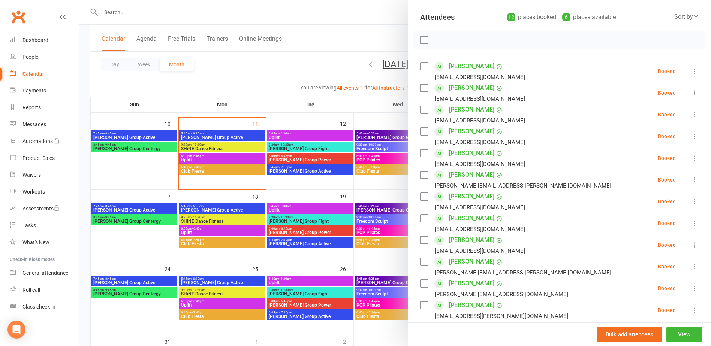
scroll to position [212, 0]
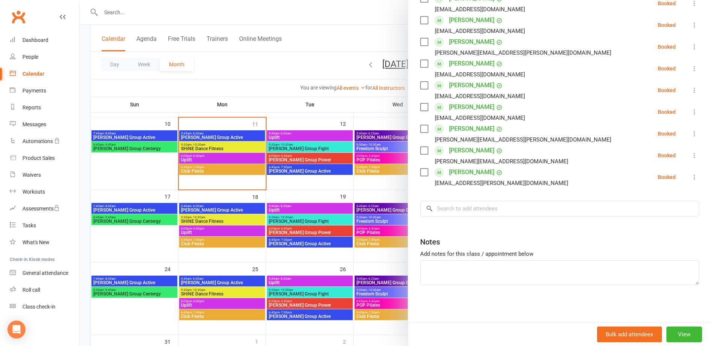
click at [375, 177] on div at bounding box center [394, 173] width 631 height 346
